Goal: Navigation & Orientation: Find specific page/section

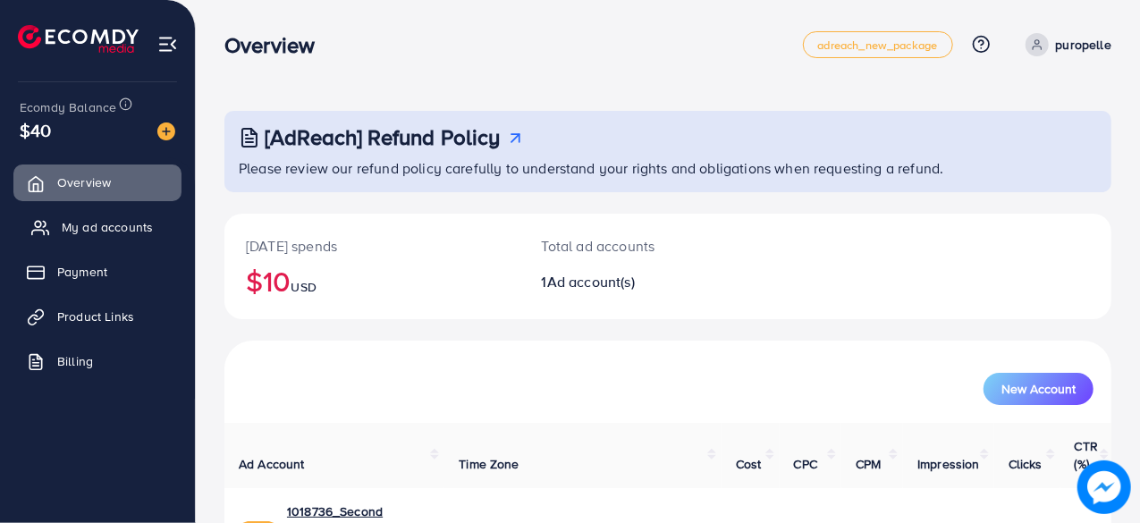
click at [75, 230] on span "My ad accounts" at bounding box center [107, 227] width 91 height 18
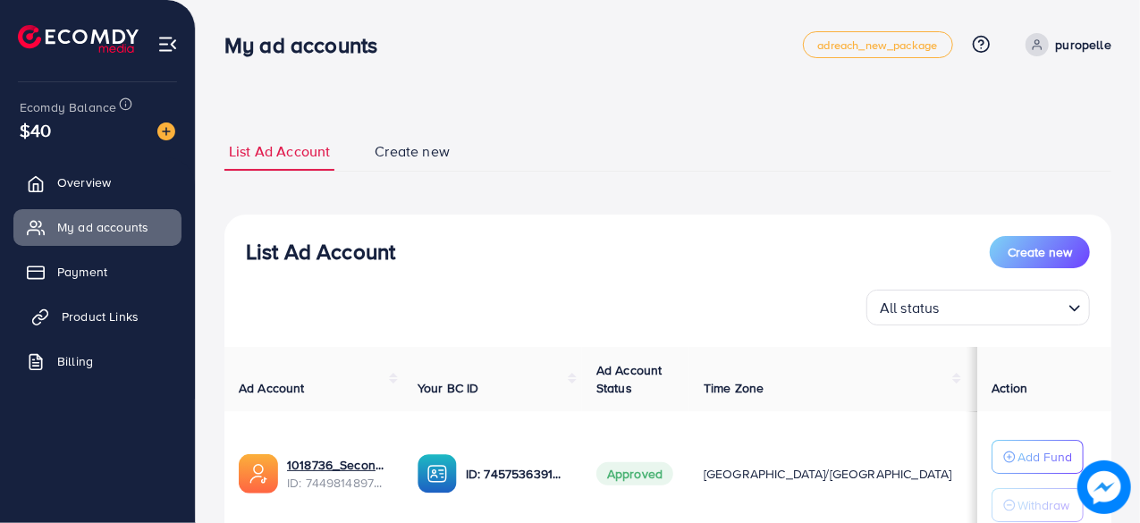
click at [76, 304] on link "Product Links" at bounding box center [97, 317] width 168 height 36
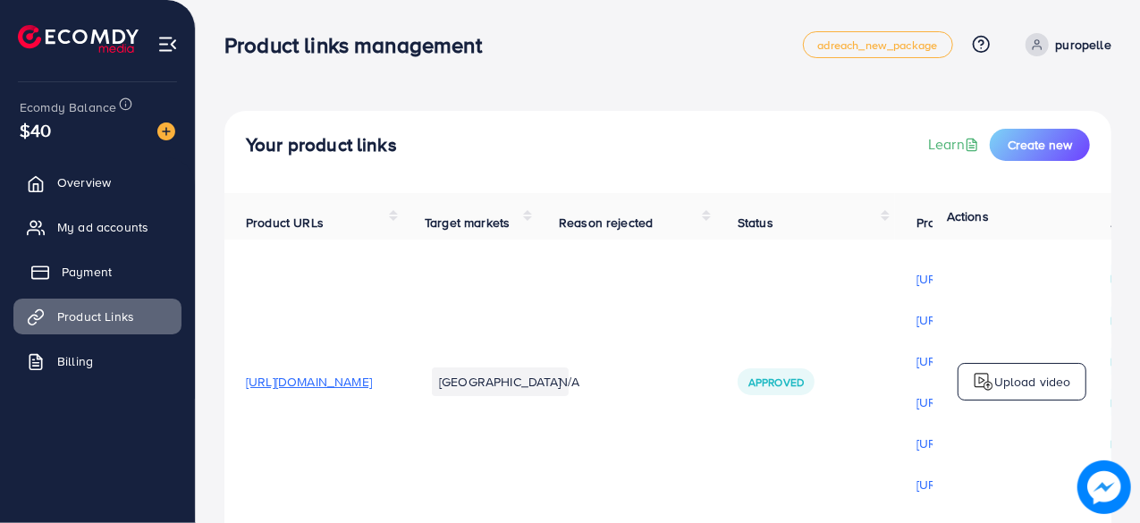
click at [88, 268] on span "Payment" at bounding box center [87, 272] width 50 height 18
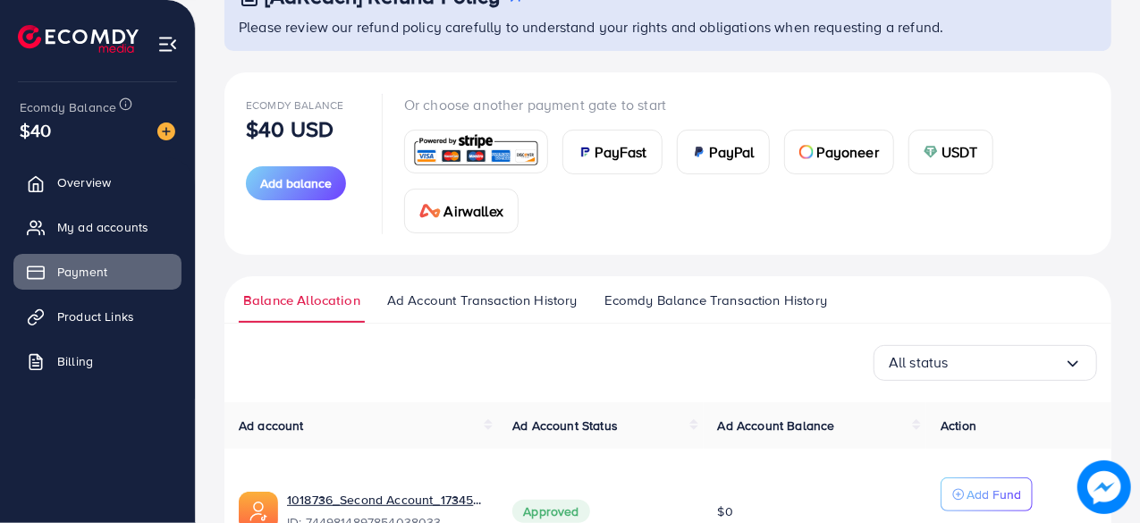
scroll to position [265, 0]
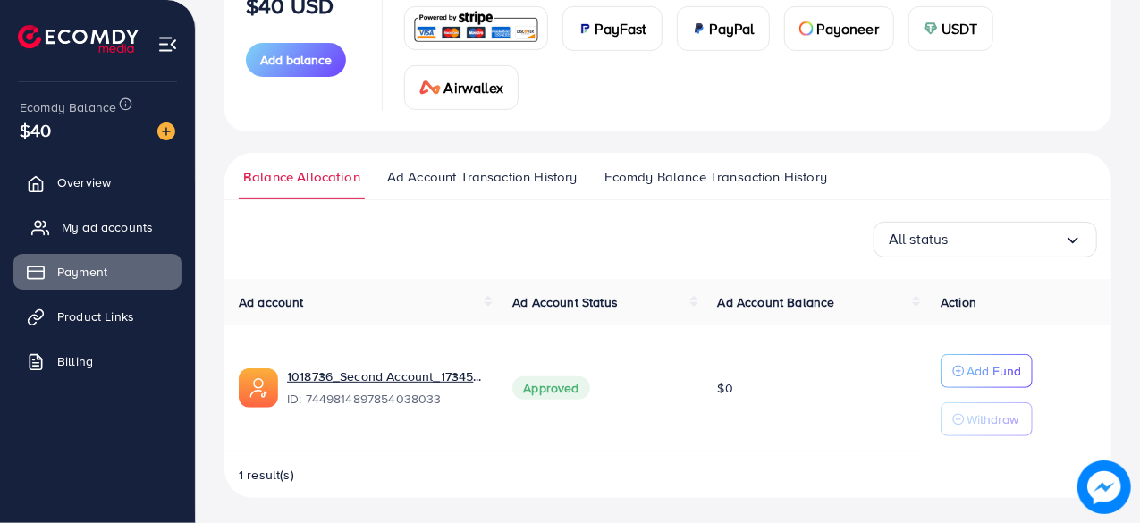
click at [50, 230] on link "My ad accounts" at bounding box center [97, 227] width 168 height 36
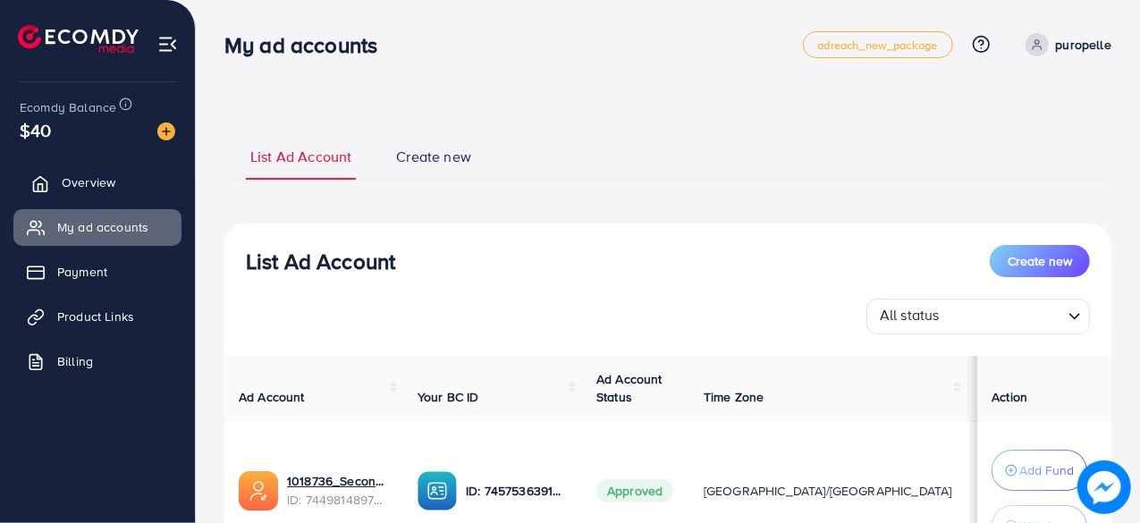
click at [89, 189] on span "Overview" at bounding box center [89, 182] width 54 height 18
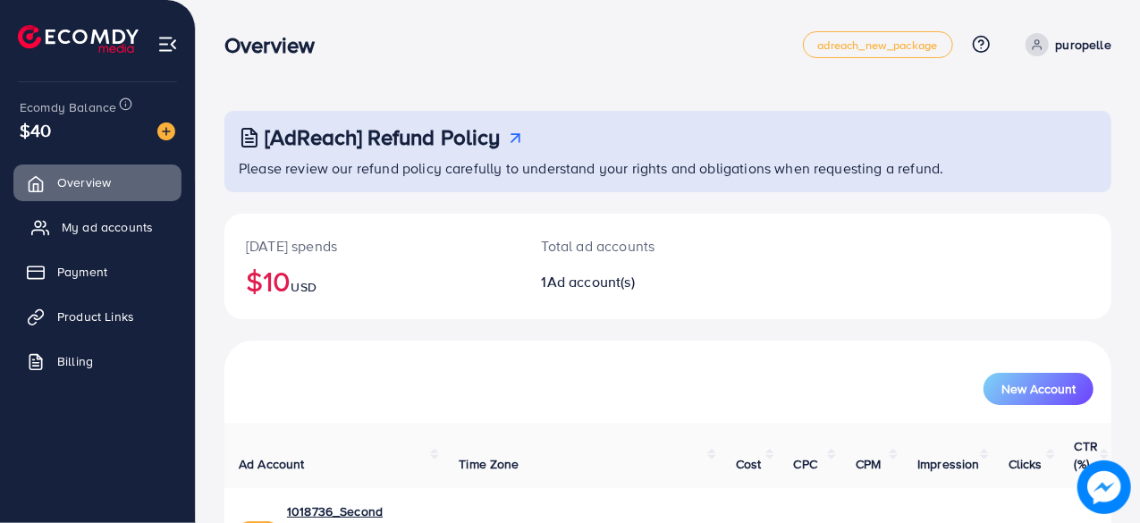
click at [102, 227] on span "My ad accounts" at bounding box center [107, 227] width 91 height 18
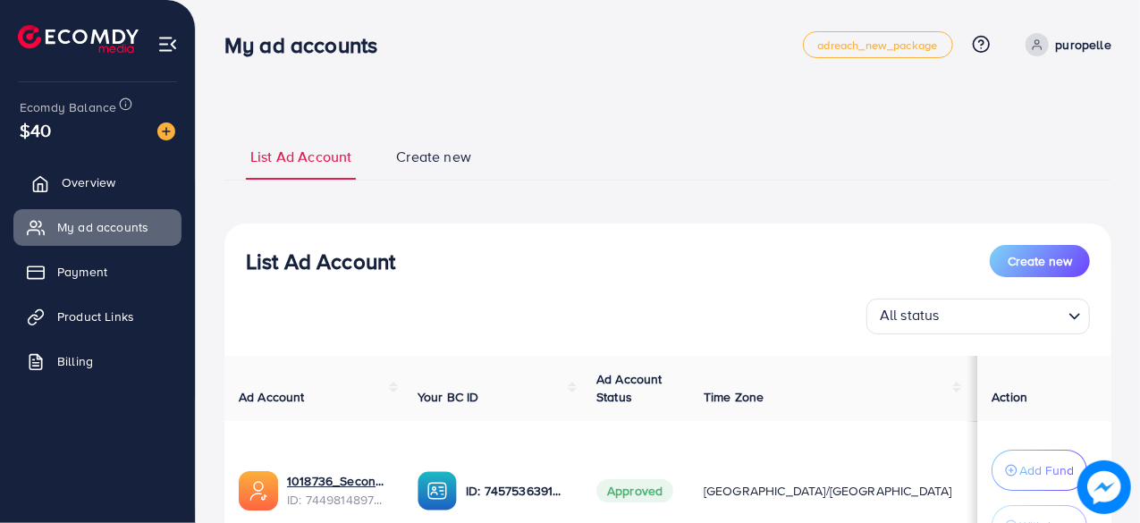
click at [102, 197] on link "Overview" at bounding box center [97, 183] width 168 height 36
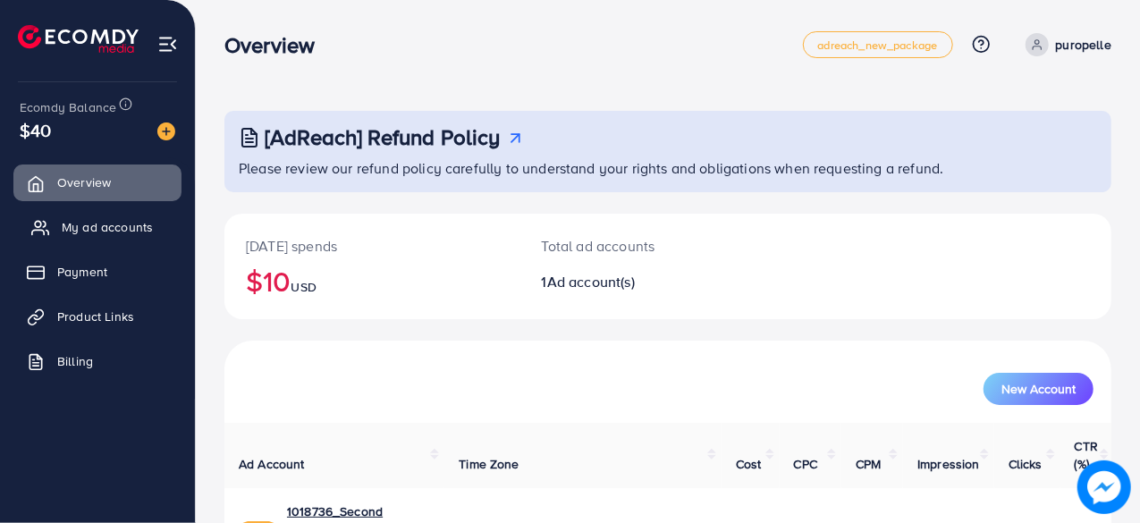
click at [111, 226] on span "My ad accounts" at bounding box center [107, 227] width 91 height 18
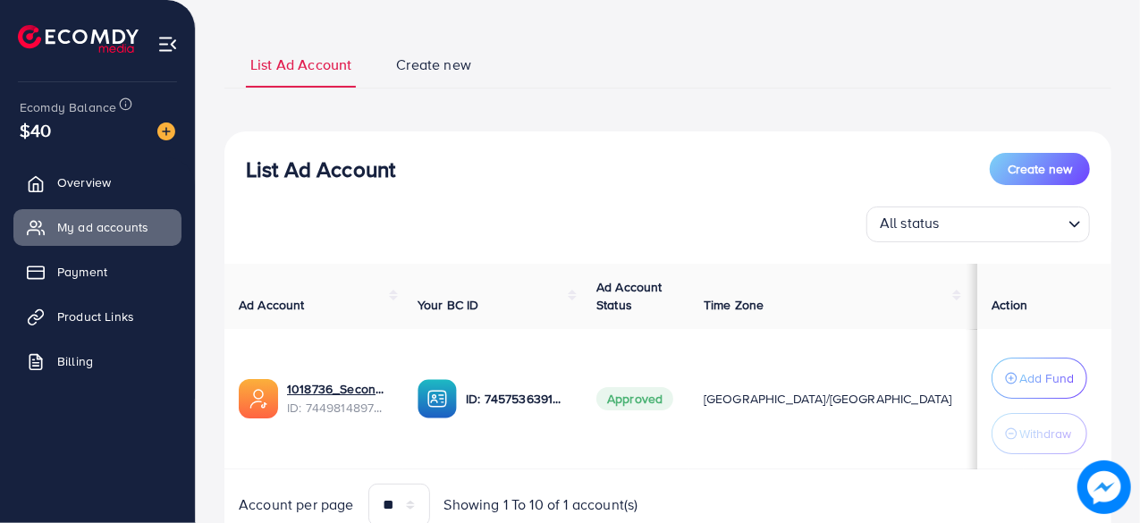
scroll to position [165, 0]
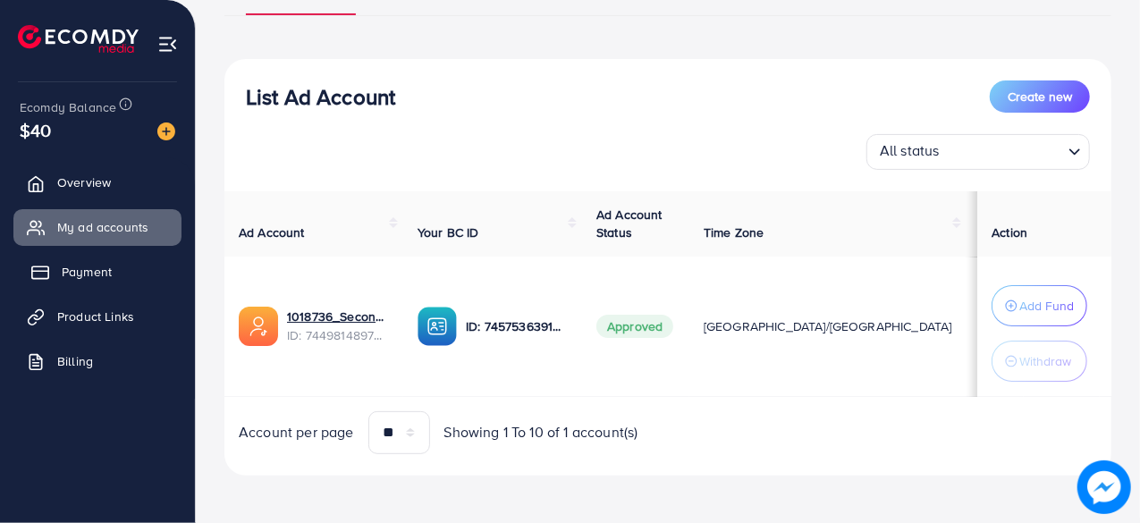
click at [96, 270] on span "Payment" at bounding box center [87, 272] width 50 height 18
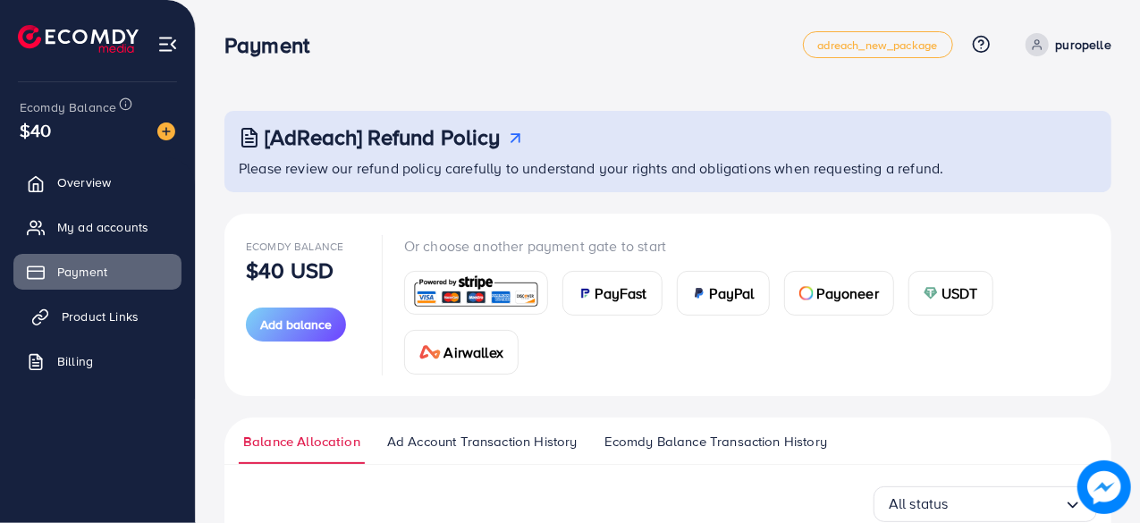
click at [88, 310] on span "Product Links" at bounding box center [100, 317] width 77 height 18
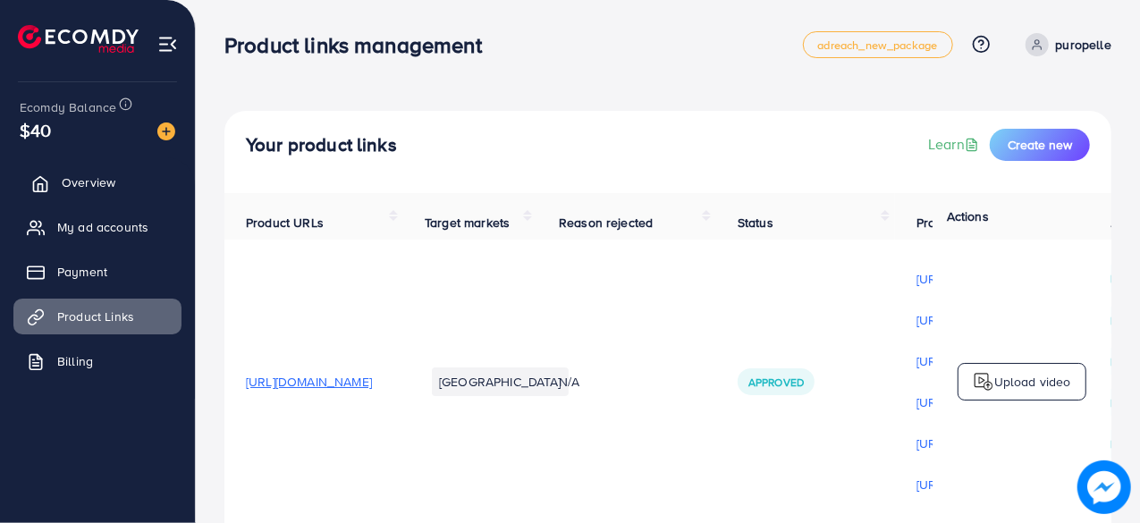
click at [80, 176] on span "Overview" at bounding box center [89, 182] width 54 height 18
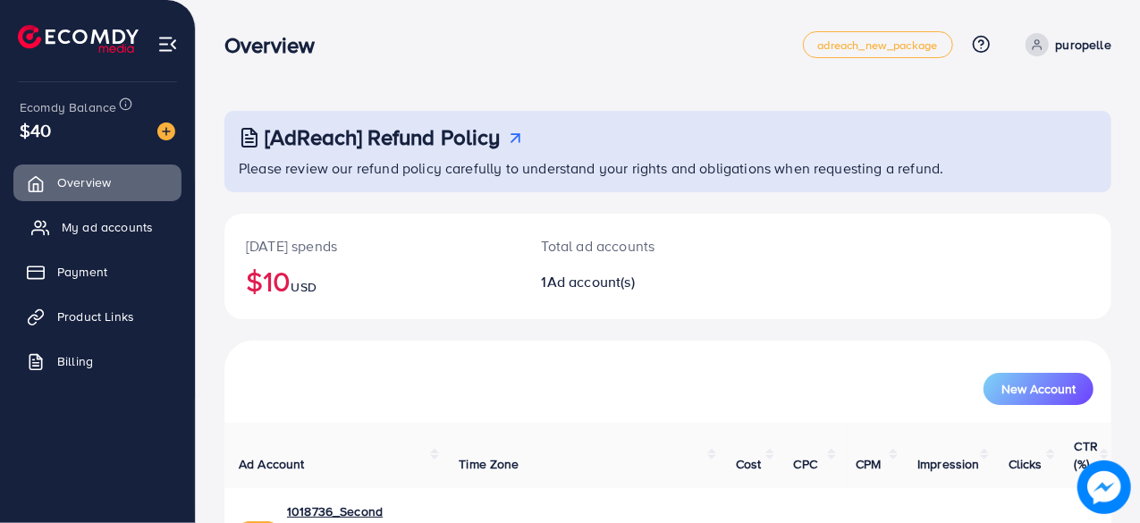
click at [105, 223] on span "My ad accounts" at bounding box center [107, 227] width 91 height 18
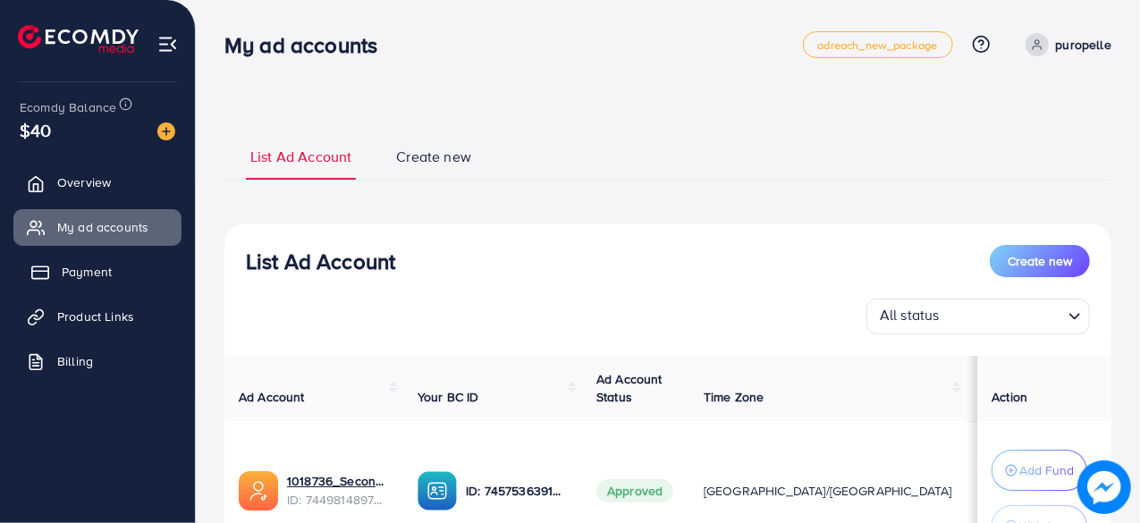
click at [68, 268] on span "Payment" at bounding box center [87, 272] width 50 height 18
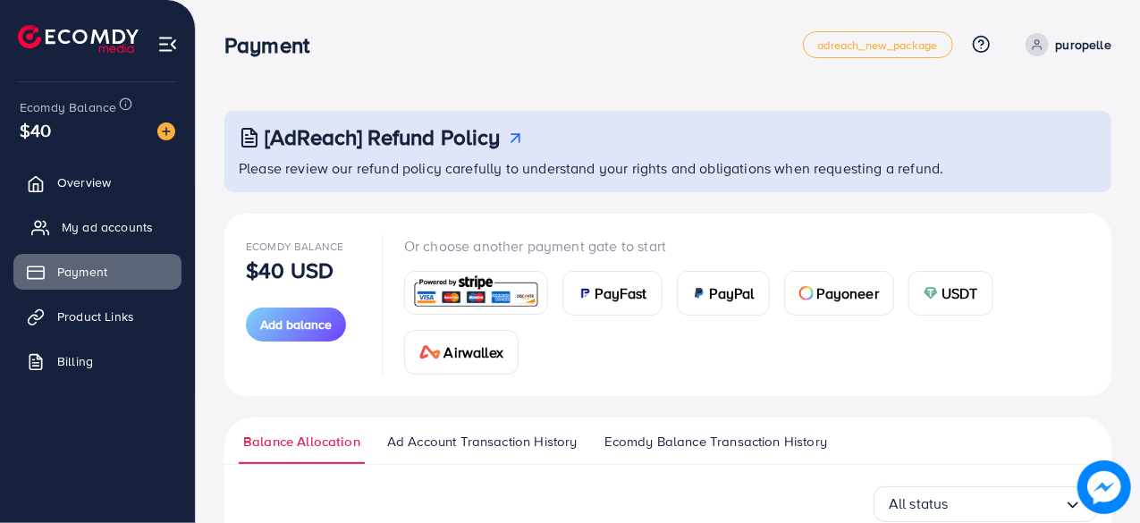
click at [88, 223] on span "My ad accounts" at bounding box center [107, 227] width 91 height 18
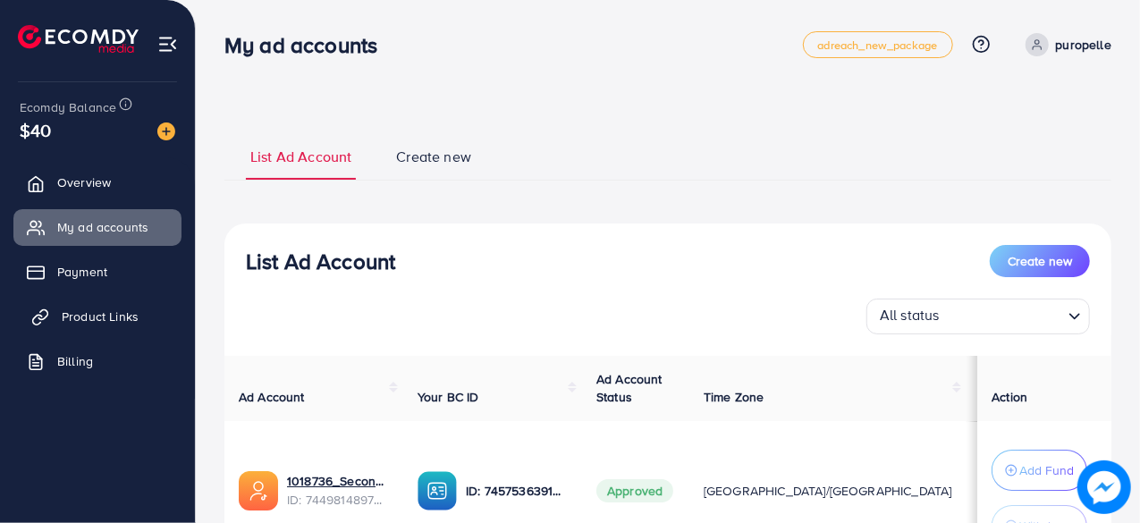
click at [63, 325] on span "Product Links" at bounding box center [100, 317] width 77 height 18
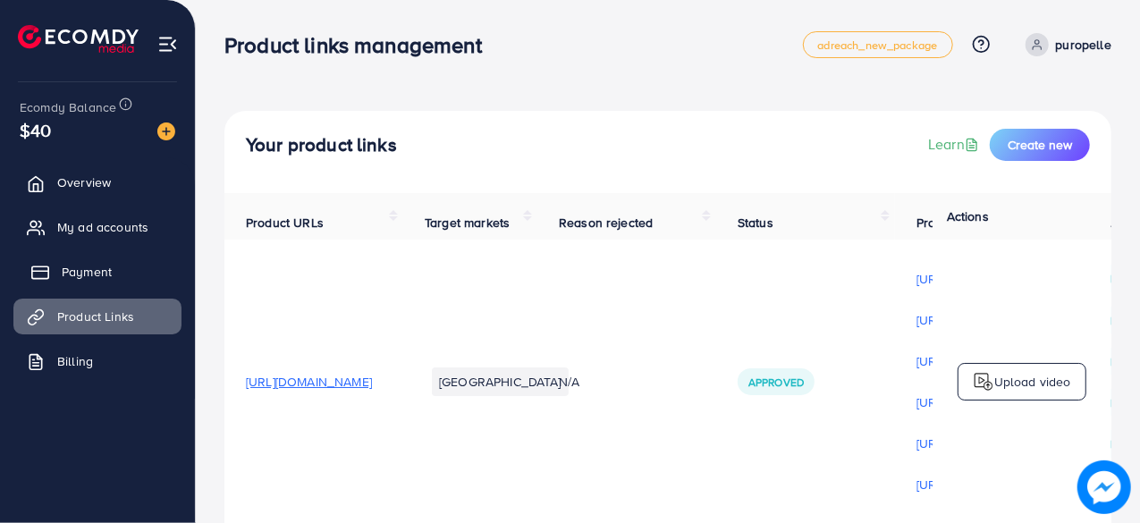
click at [81, 274] on span "Payment" at bounding box center [87, 272] width 50 height 18
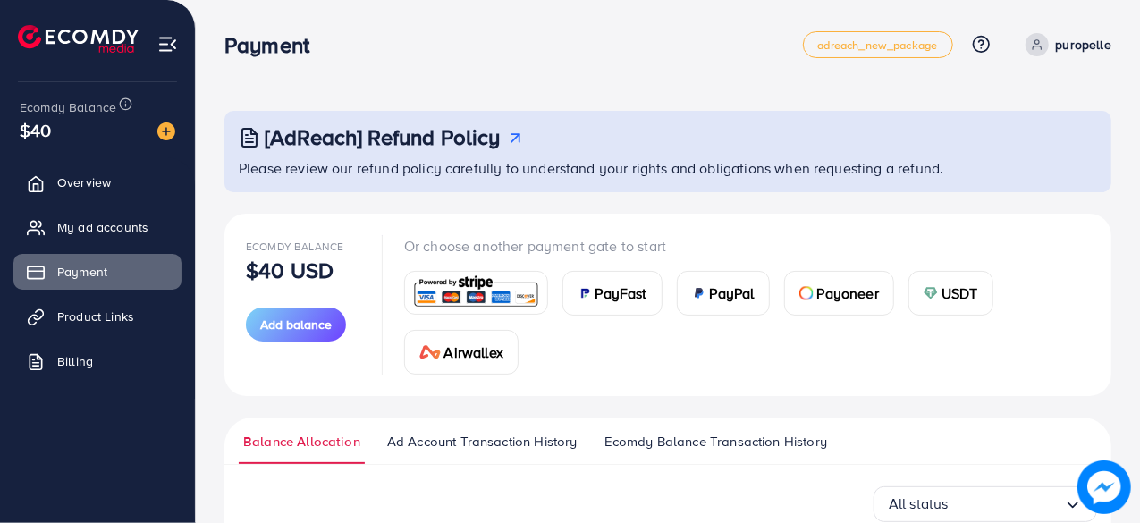
click at [693, 425] on ul "Balance Allocation Ad Account Transaction History Ecomdy Balance Transaction Hi…" at bounding box center [667, 441] width 887 height 47
click at [676, 428] on ul "Balance Allocation Ad Account Transaction History Ecomdy Balance Transaction Hi…" at bounding box center [667, 441] width 887 height 47
drag, startPoint x: 664, startPoint y: 430, endPoint x: 651, endPoint y: 440, distance: 16.6
click at [651, 440] on span "Ecomdy Balance Transaction History" at bounding box center [715, 442] width 223 height 20
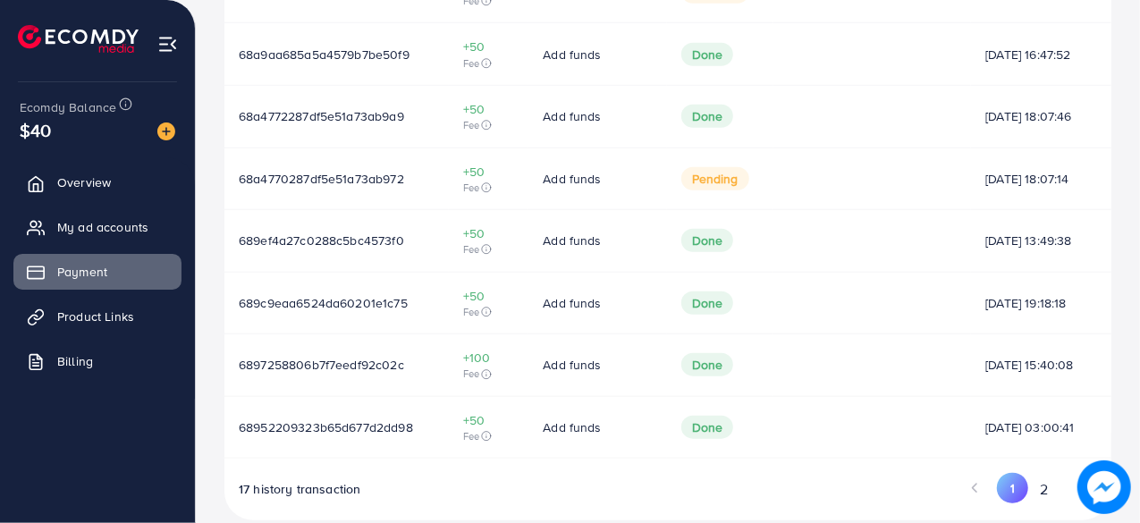
scroll to position [773, 0]
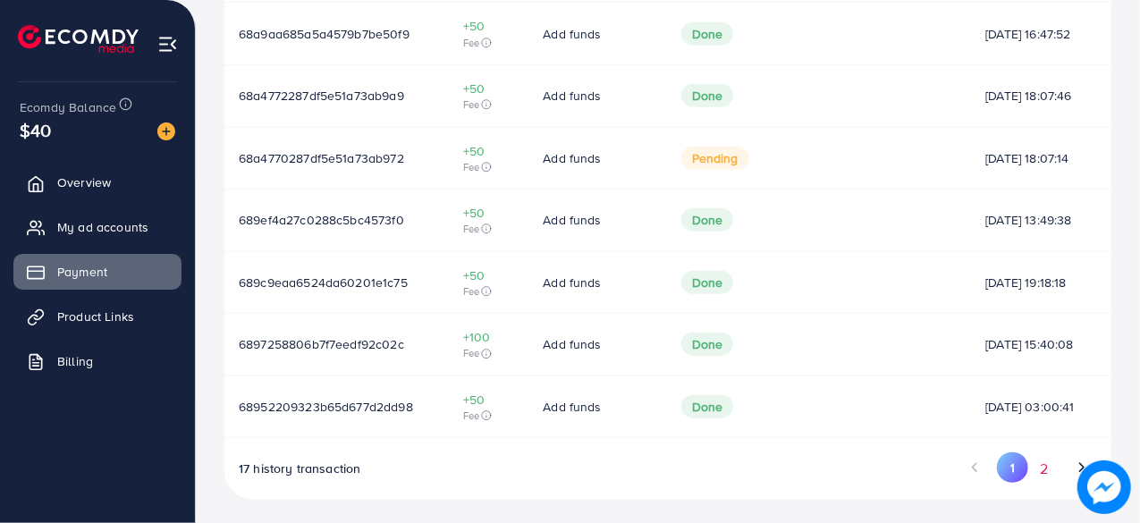
click at [1051, 468] on button "2" at bounding box center [1044, 468] width 32 height 33
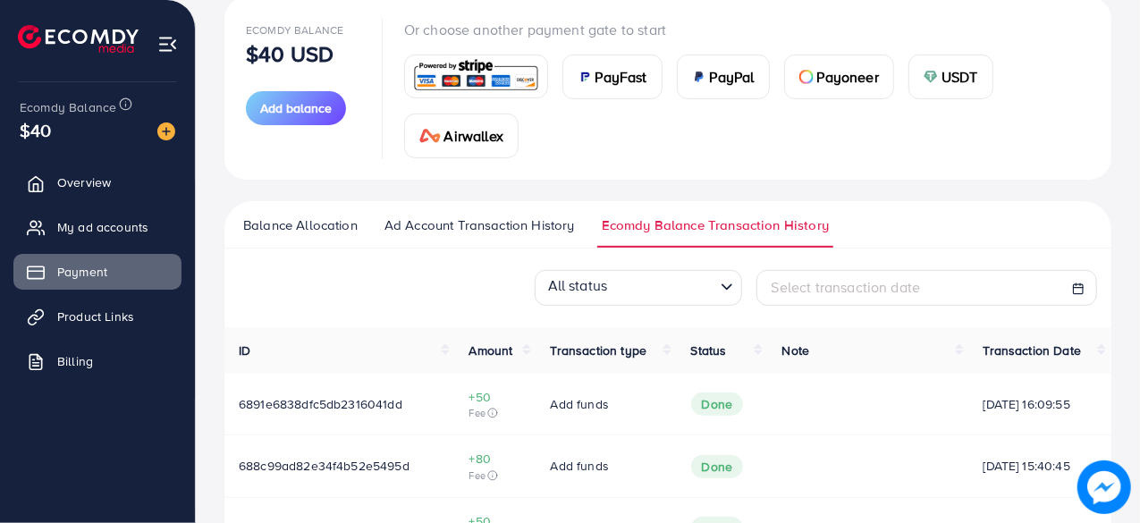
scroll to position [320, 0]
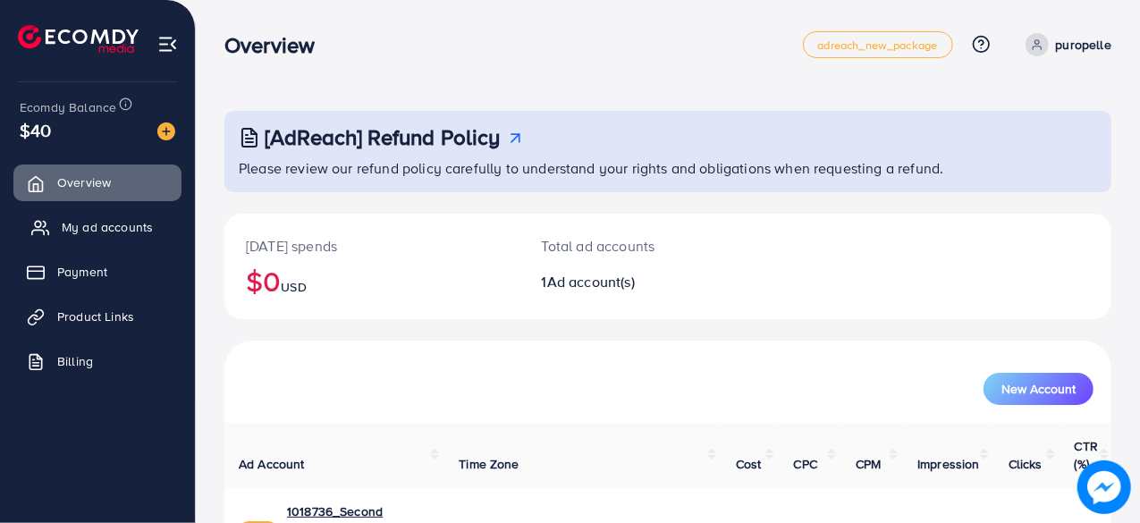
drag, startPoint x: 112, startPoint y: 226, endPoint x: 122, endPoint y: 226, distance: 9.8
click at [113, 226] on span "My ad accounts" at bounding box center [107, 227] width 91 height 18
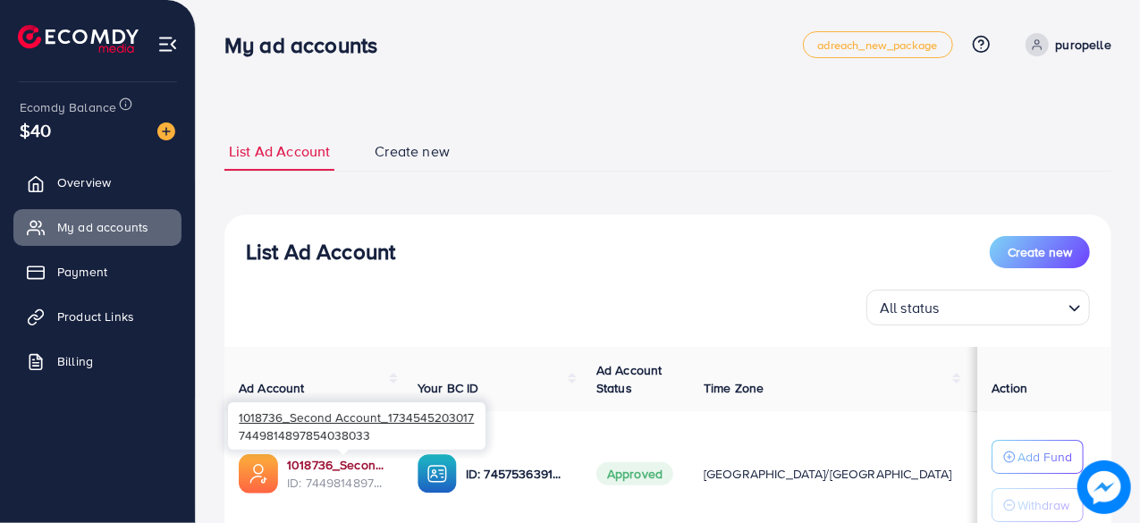
click at [335, 459] on link "1018736_Second Account_1734545203017" at bounding box center [338, 465] width 102 height 18
